Goal: Find specific page/section: Find specific page/section

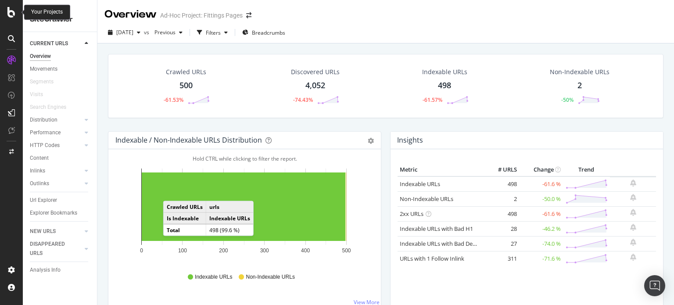
click at [16, 9] on div at bounding box center [11, 12] width 21 height 11
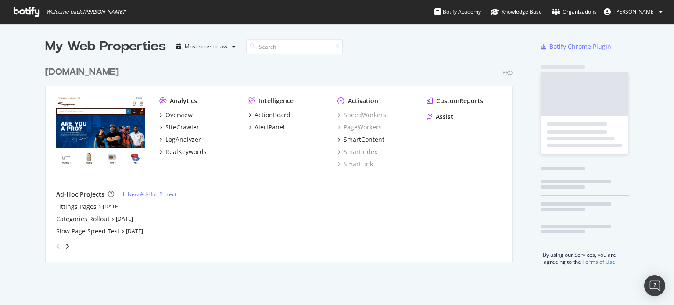
scroll to position [298, 665]
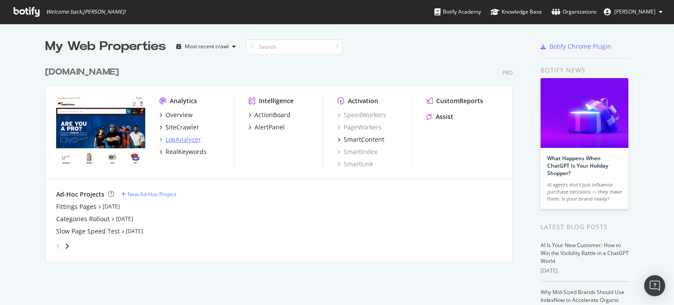
click at [183, 140] on div "LogAnalyzer" at bounding box center [183, 139] width 36 height 9
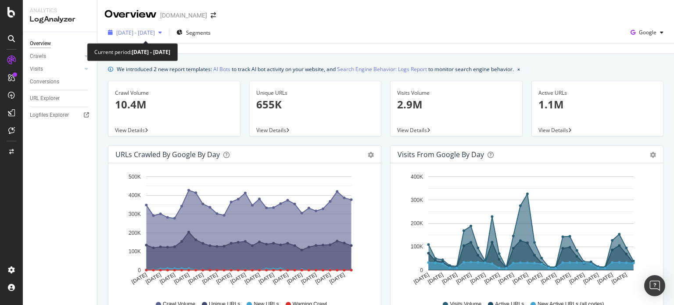
click at [165, 36] on div "[DATE] - [DATE]" at bounding box center [134, 32] width 61 height 13
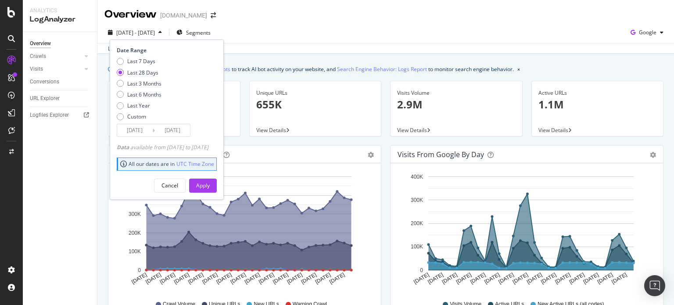
click at [159, 127] on input "[DATE]" at bounding box center [172, 130] width 35 height 12
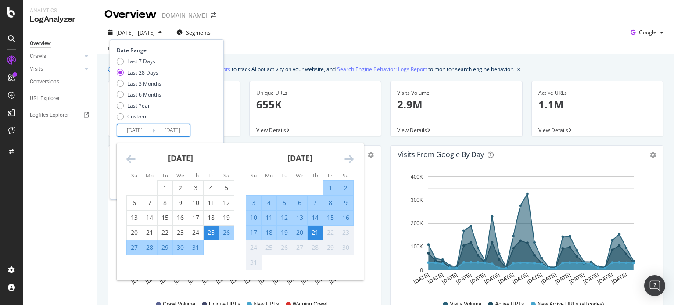
click at [190, 104] on div "Last 7 Days Last 28 Days Last 3 Months Last 6 Months Last Year Custom" at bounding box center [166, 90] width 98 height 66
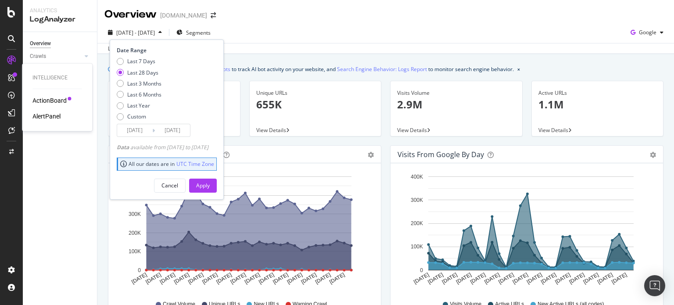
click at [43, 105] on div "ActionBoard AlertPanel" at bounding box center [56, 108] width 49 height 25
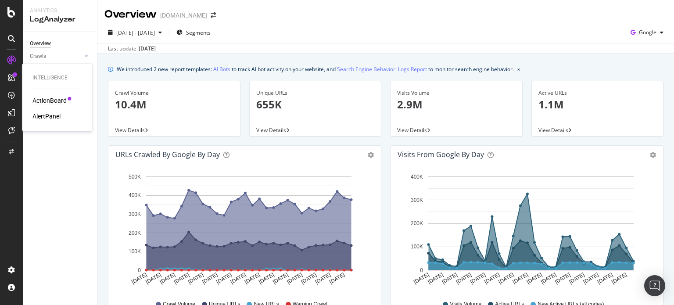
click at [44, 103] on div "ActionBoard" at bounding box center [49, 100] width 34 height 9
